Goal: Task Accomplishment & Management: Use online tool/utility

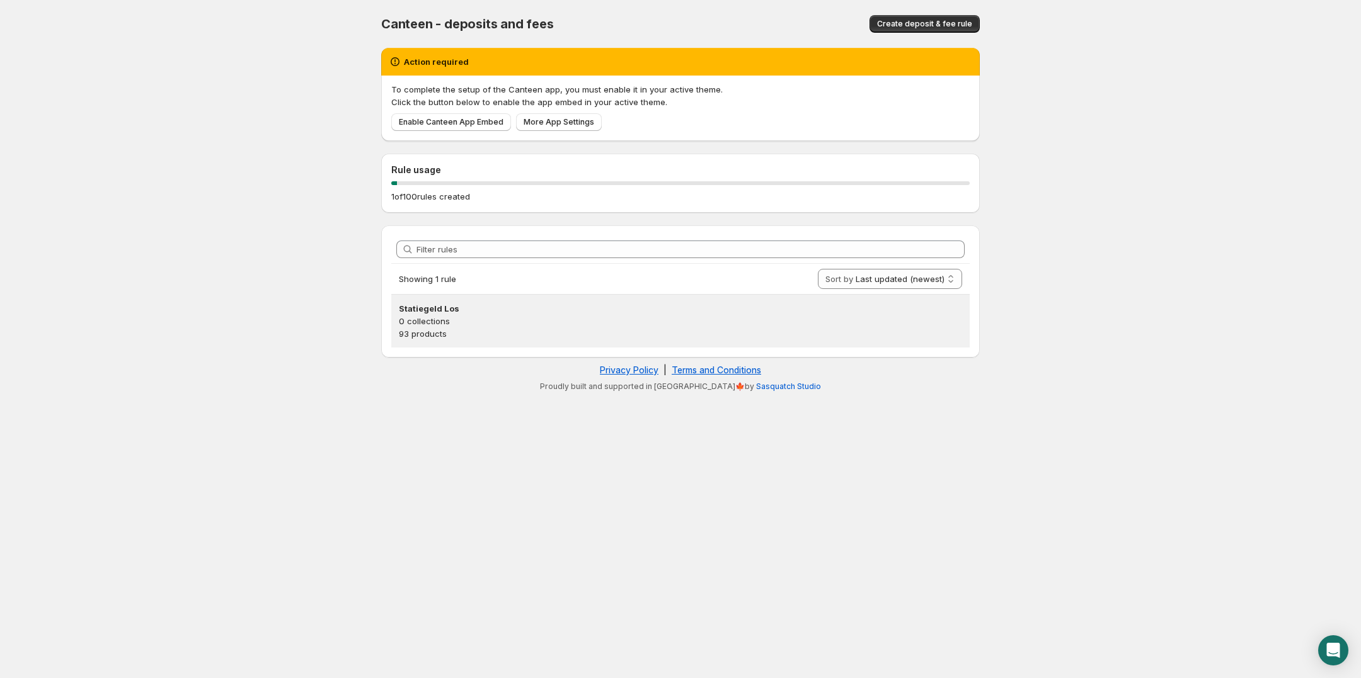
click at [435, 305] on h3 "Statiegeld Los" at bounding box center [680, 308] width 563 height 13
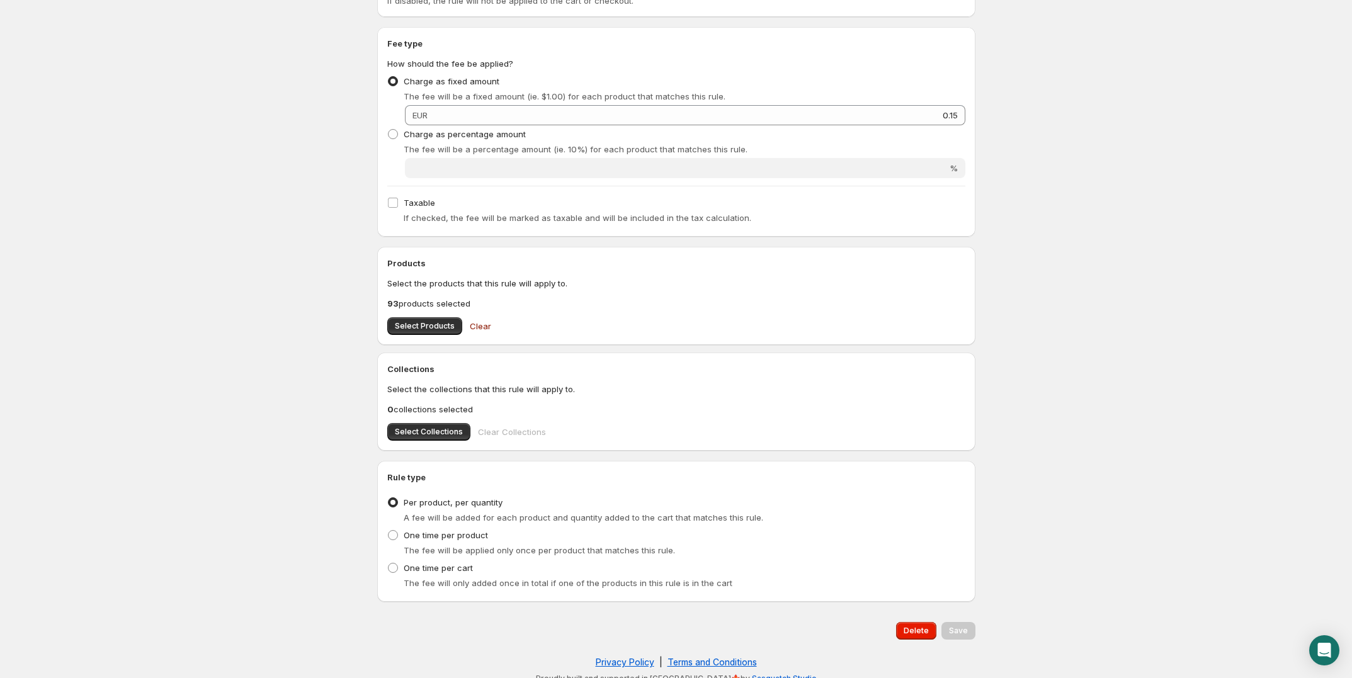
scroll to position [302, 0]
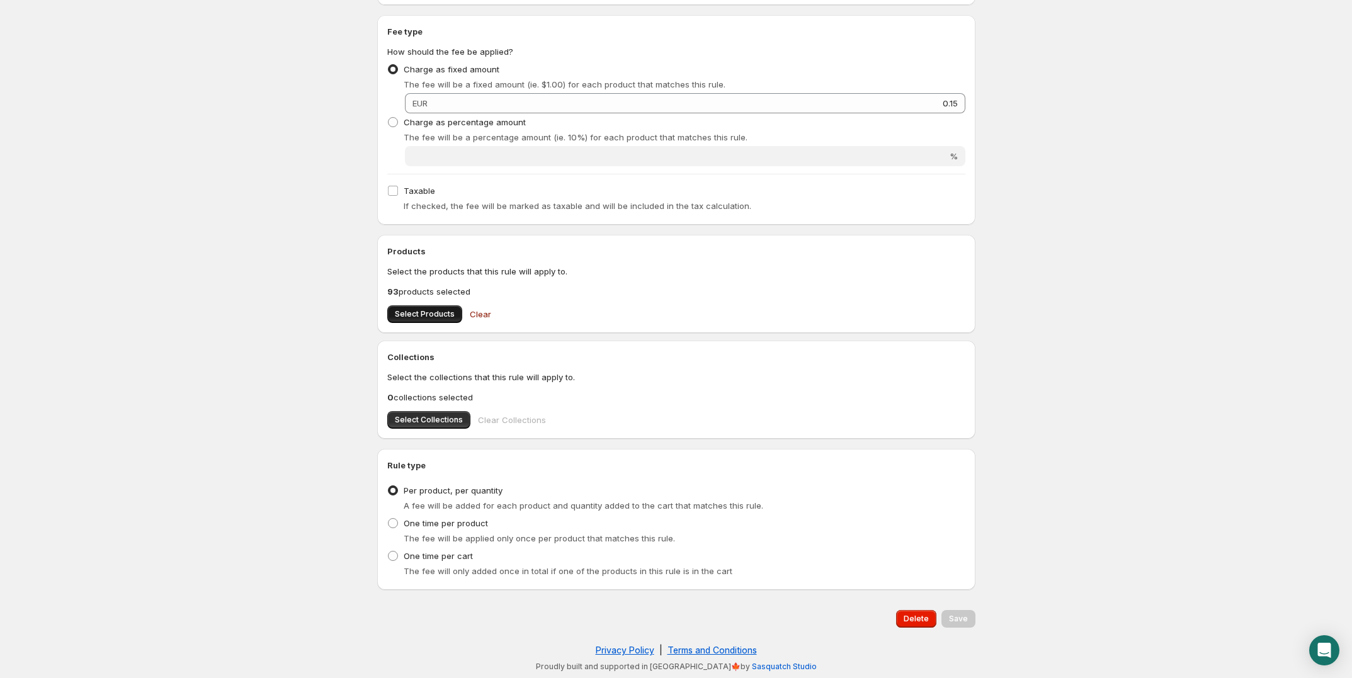
click at [426, 316] on span "Select Products" at bounding box center [425, 314] width 60 height 10
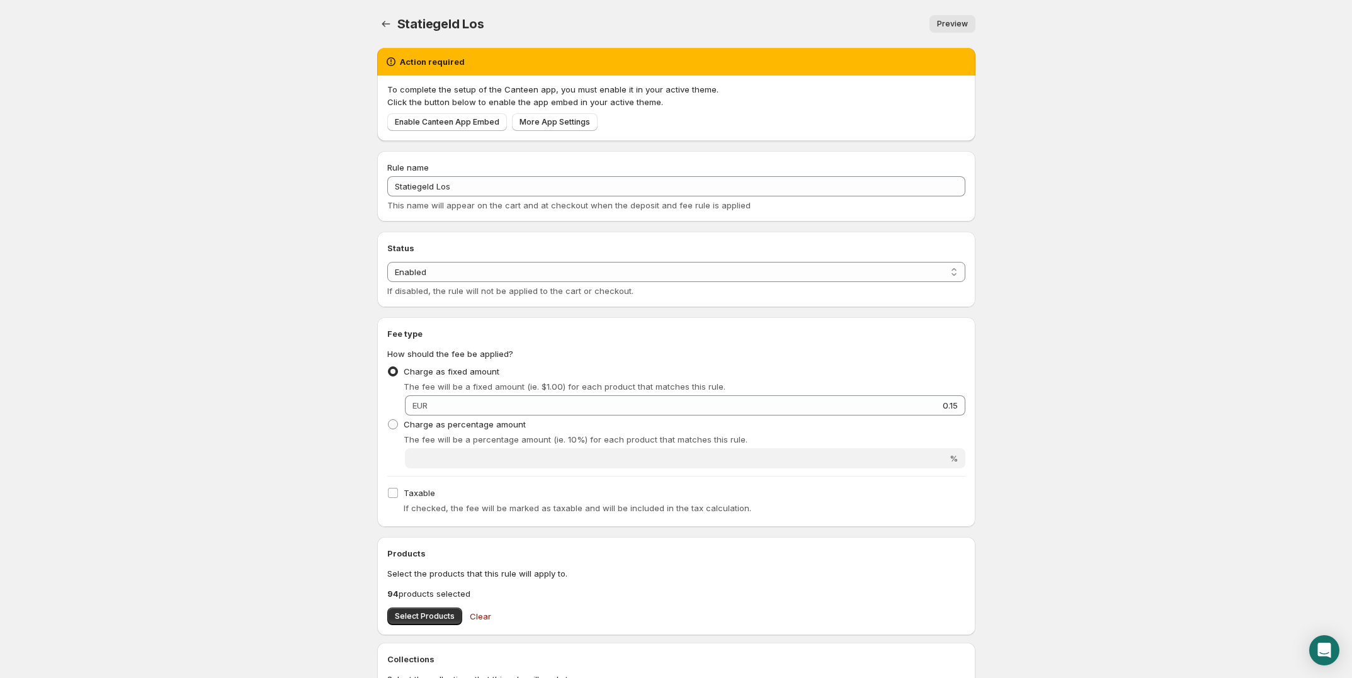
click at [471, 100] on p "Click the button below to enable the app embed in your active theme." at bounding box center [676, 102] width 578 height 13
click at [300, 103] on body "Home Help Statiegeld Los. This page is ready Statiegeld Los Preview More action…" at bounding box center [676, 339] width 1352 height 678
click at [432, 617] on span "Select Products" at bounding box center [425, 617] width 60 height 10
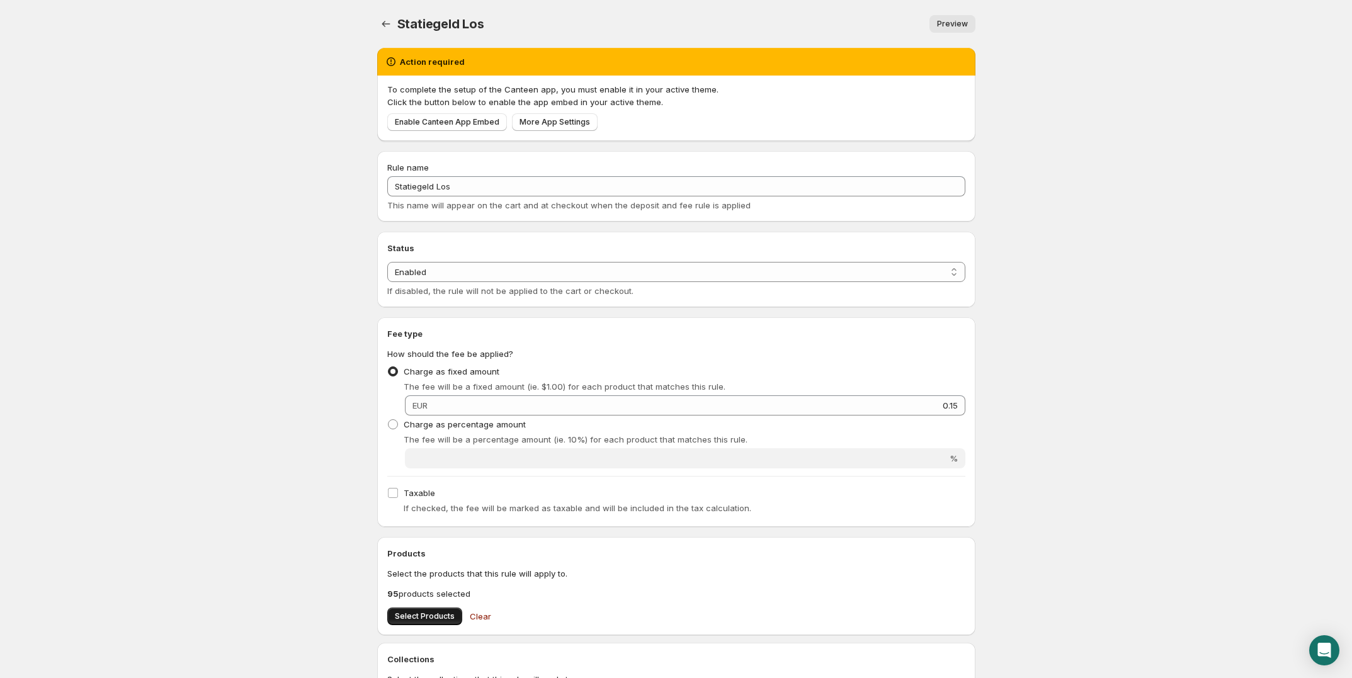
click at [423, 619] on span "Select Products" at bounding box center [425, 617] width 60 height 10
